Goal: Task Accomplishment & Management: Manage account settings

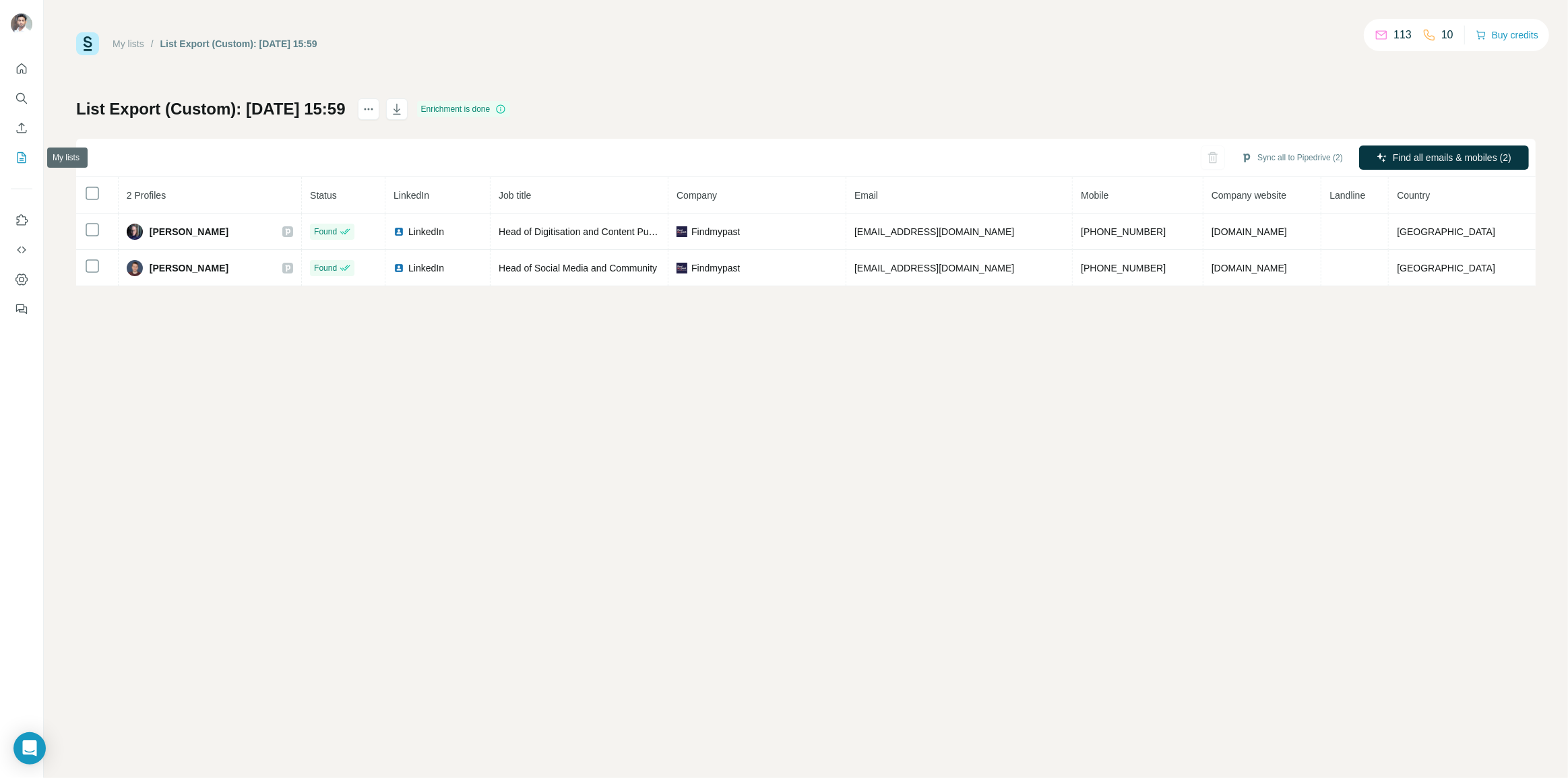
click at [20, 153] on icon "My lists" at bounding box center [21, 158] width 13 height 13
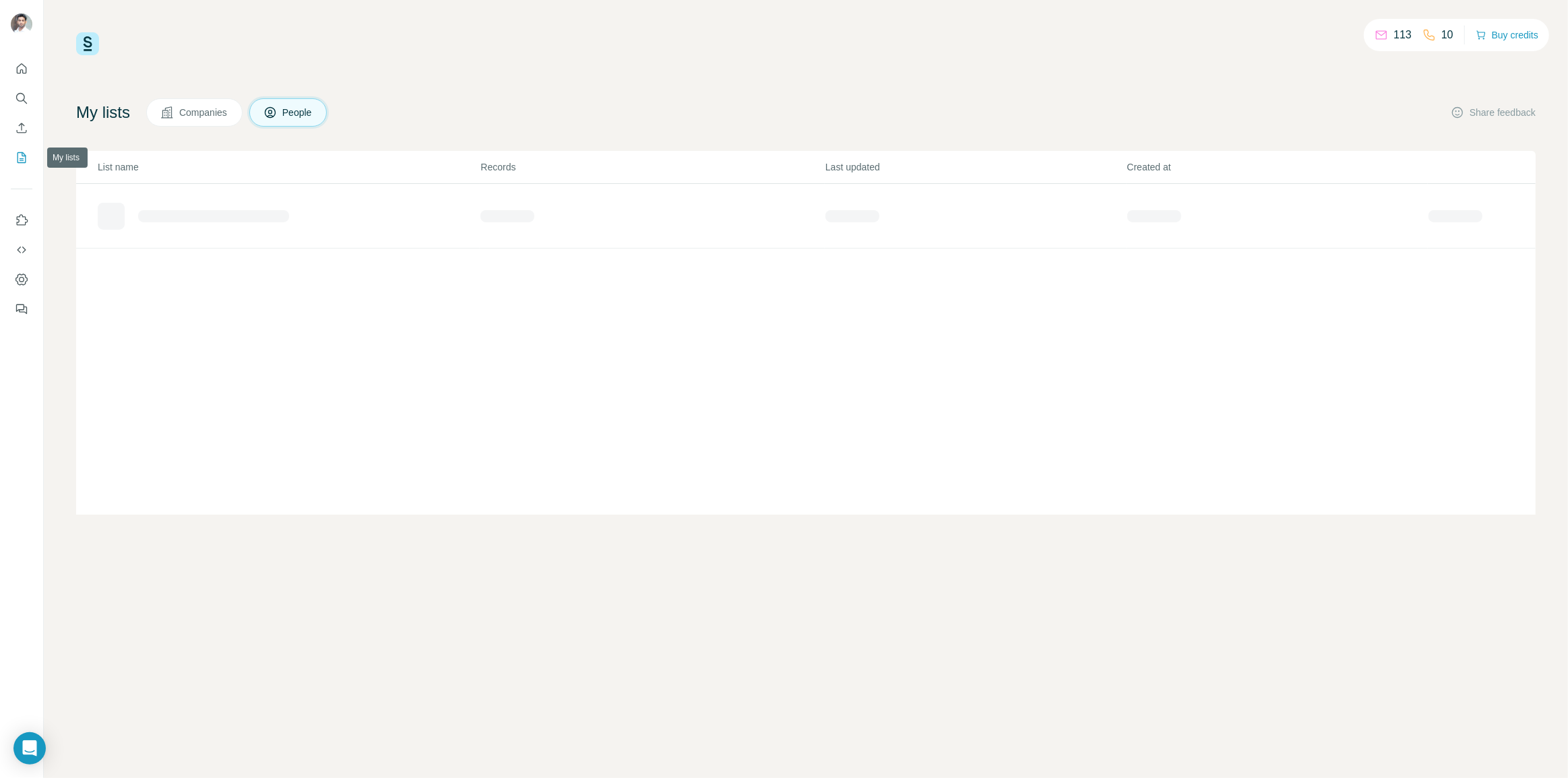
click at [22, 154] on icon "My lists" at bounding box center [21, 158] width 13 height 13
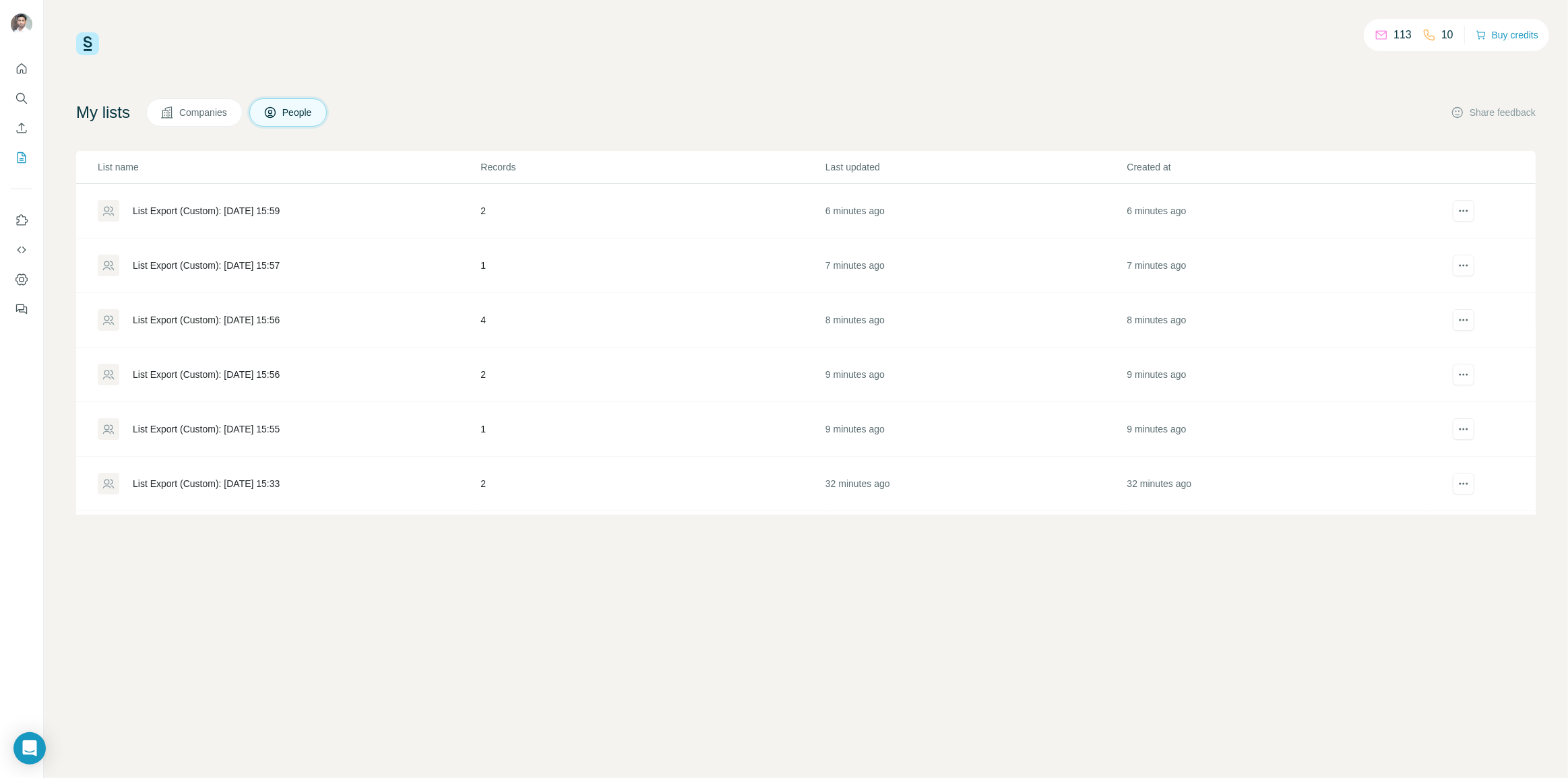
click at [298, 329] on div "List Export (Custom): 22/09/2025 15:56" at bounding box center [288, 320] width 382 height 21
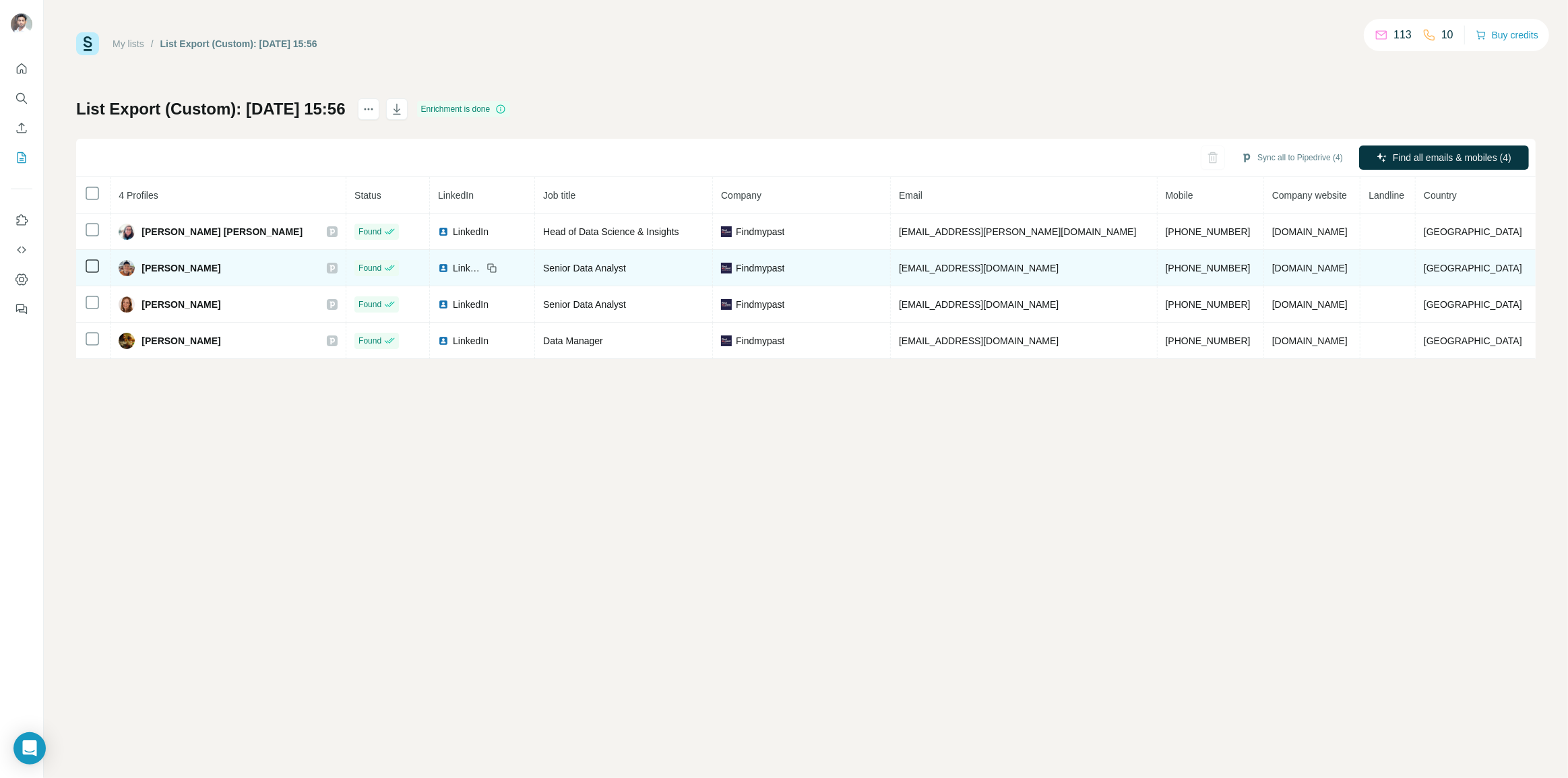
click at [486, 270] on icon at bounding box center [491, 268] width 11 height 11
click at [486, 266] on icon at bounding box center [491, 268] width 11 height 11
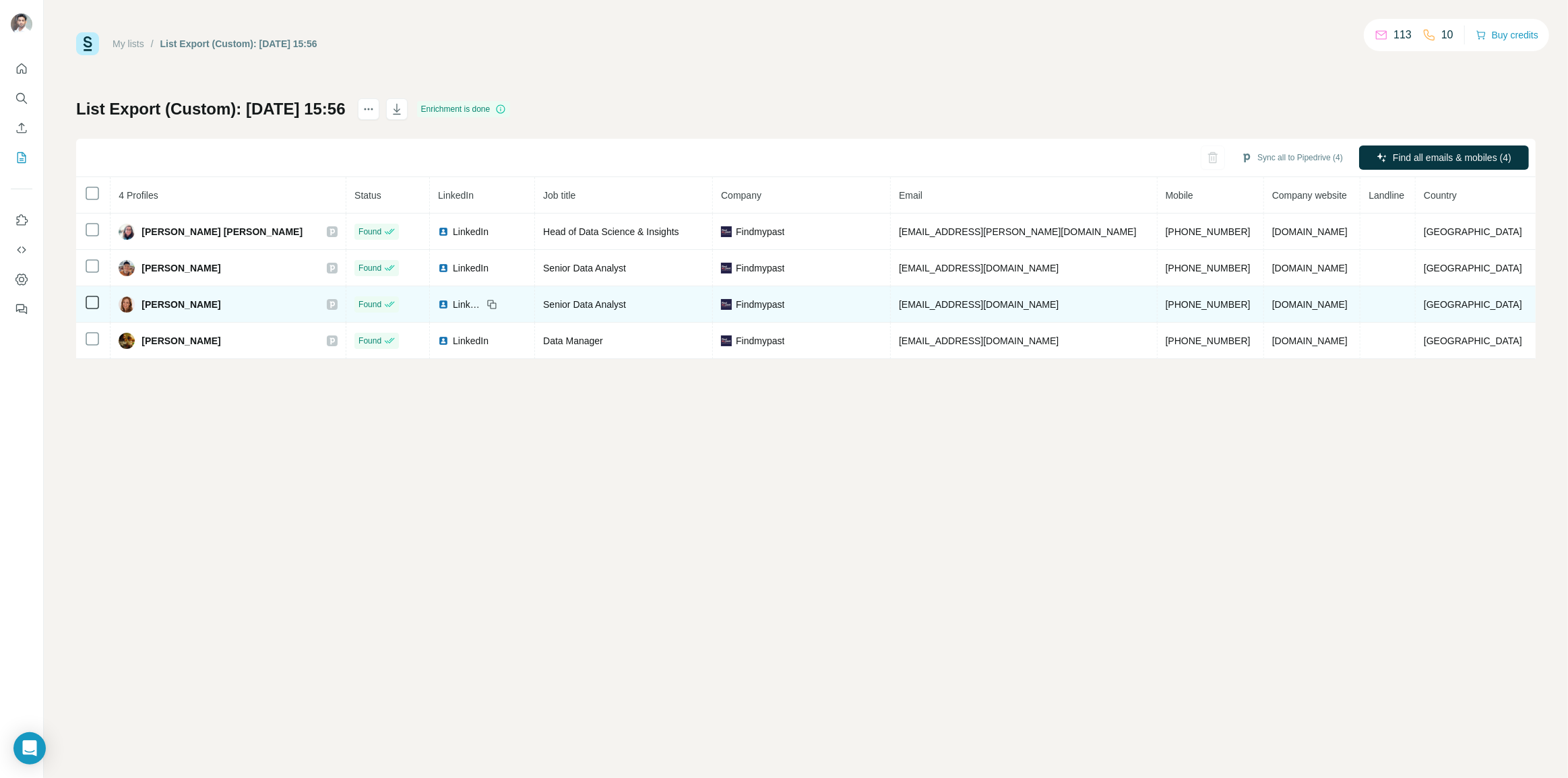
click at [486, 305] on icon at bounding box center [491, 304] width 11 height 11
